Goal: Transaction & Acquisition: Purchase product/service

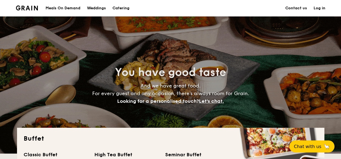
click at [95, 7] on div "Weddings" at bounding box center [96, 8] width 19 height 16
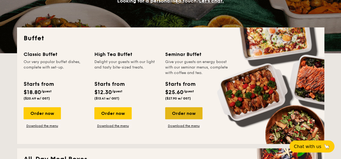
scroll to position [100, 0]
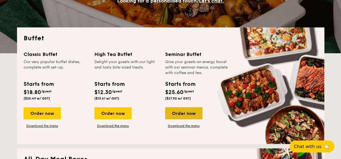
click at [186, 114] on div "Order now" at bounding box center [183, 113] width 37 height 12
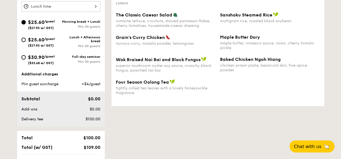
scroll to position [201, 0]
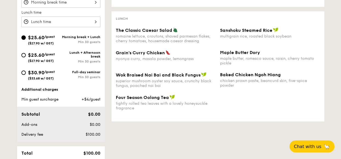
click at [43, 73] on span "$30.90" at bounding box center [36, 73] width 16 height 6
click at [26, 73] on input "$30.90 /guest ($33.68 w/ GST) Full-day seminar Min 30 guests" at bounding box center [23, 73] width 4 height 4
radio input "true"
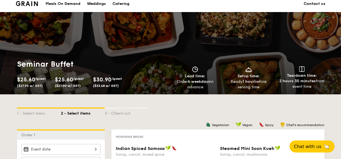
scroll to position [0, 0]
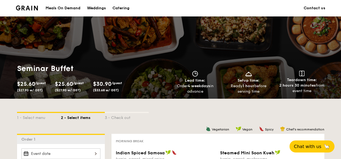
click at [63, 7] on div "Meals On Demand" at bounding box center [63, 8] width 35 height 16
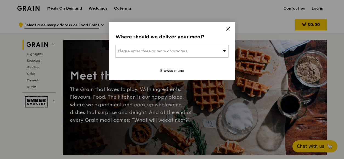
click at [227, 26] on div "Where should we deliver your meal? Please enter three or more characters Browse…" at bounding box center [172, 51] width 126 height 58
click at [228, 27] on icon at bounding box center [228, 28] width 5 height 5
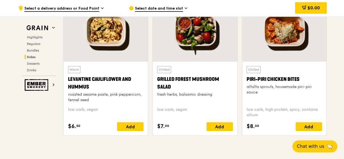
scroll to position [1427, 0]
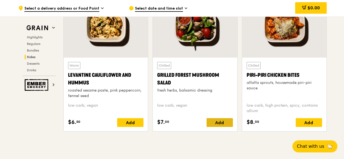
click at [218, 120] on div "Add" at bounding box center [220, 122] width 26 height 9
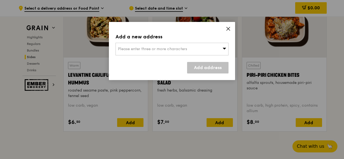
click at [228, 29] on icon at bounding box center [228, 28] width 5 height 5
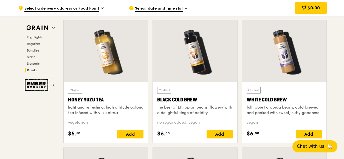
scroll to position [2021, 0]
